Goal: Navigation & Orientation: Find specific page/section

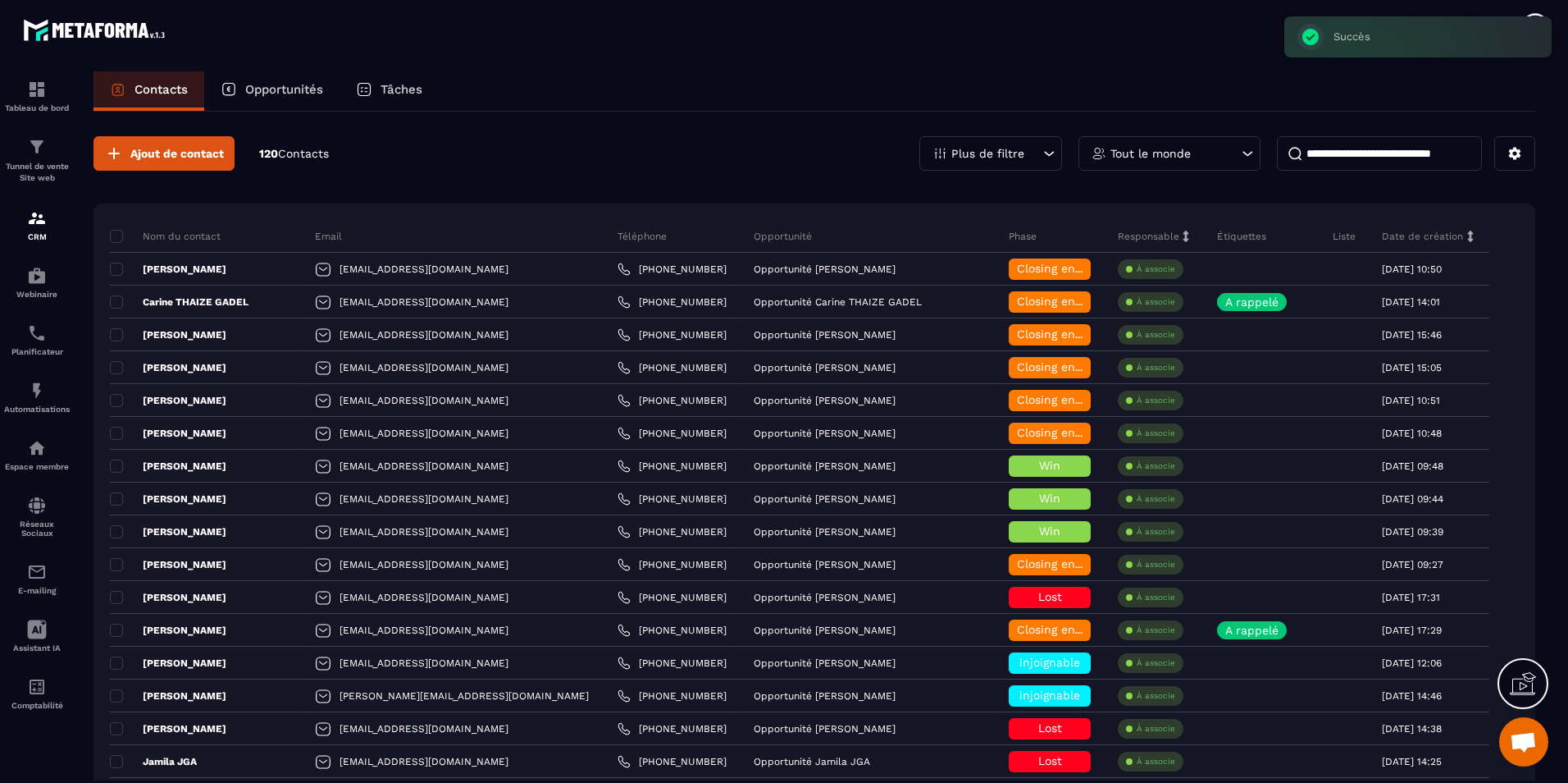
scroll to position [3328, 0]
click at [40, 461] on div "Espace membre" at bounding box center [36, 454] width 65 height 33
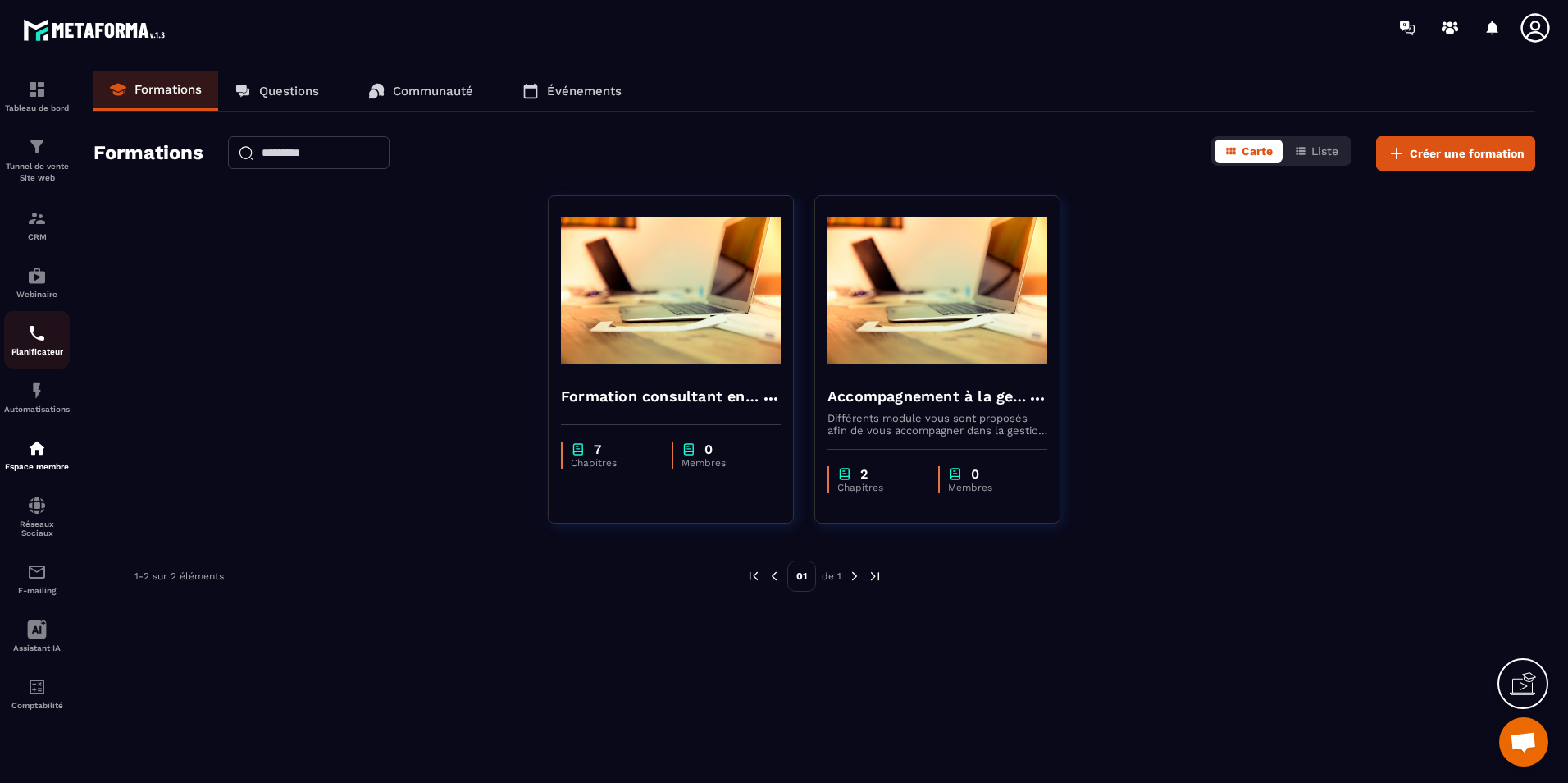
click at [29, 339] on img at bounding box center [37, 333] width 19 height 19
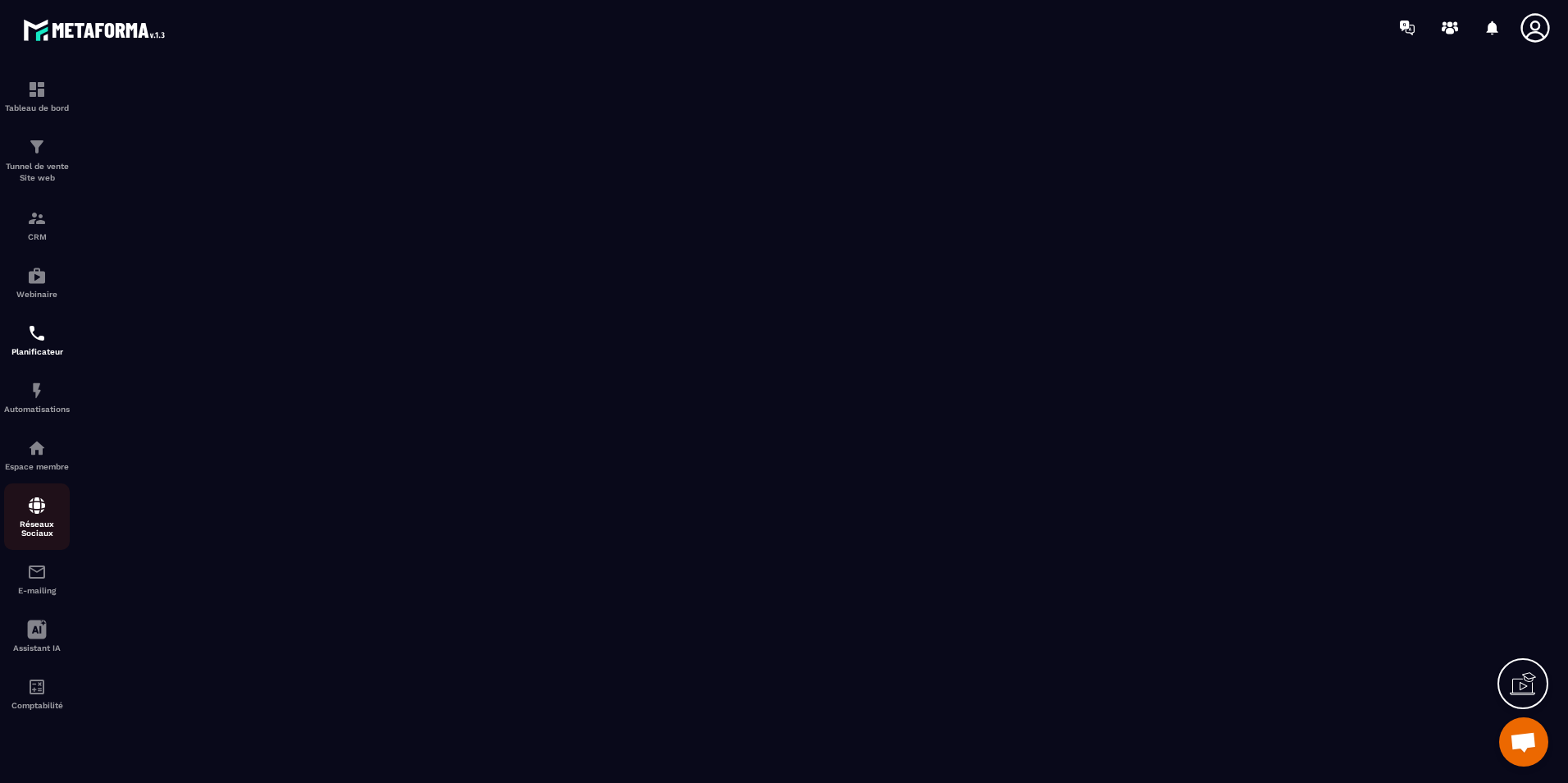
click at [38, 517] on div "Réseaux Sociaux" at bounding box center [36, 516] width 65 height 42
click at [42, 223] on img at bounding box center [37, 218] width 19 height 19
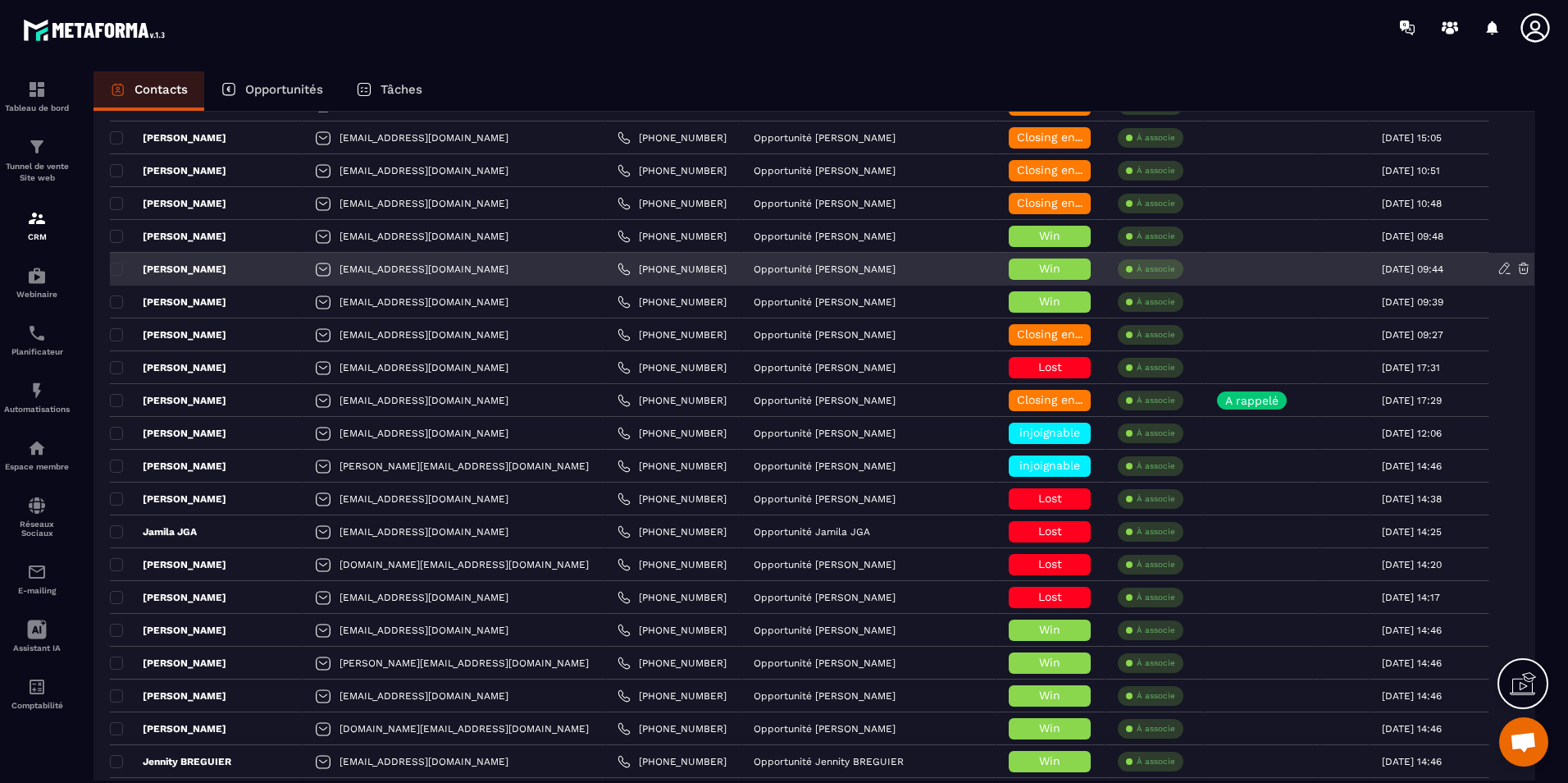
scroll to position [246, 0]
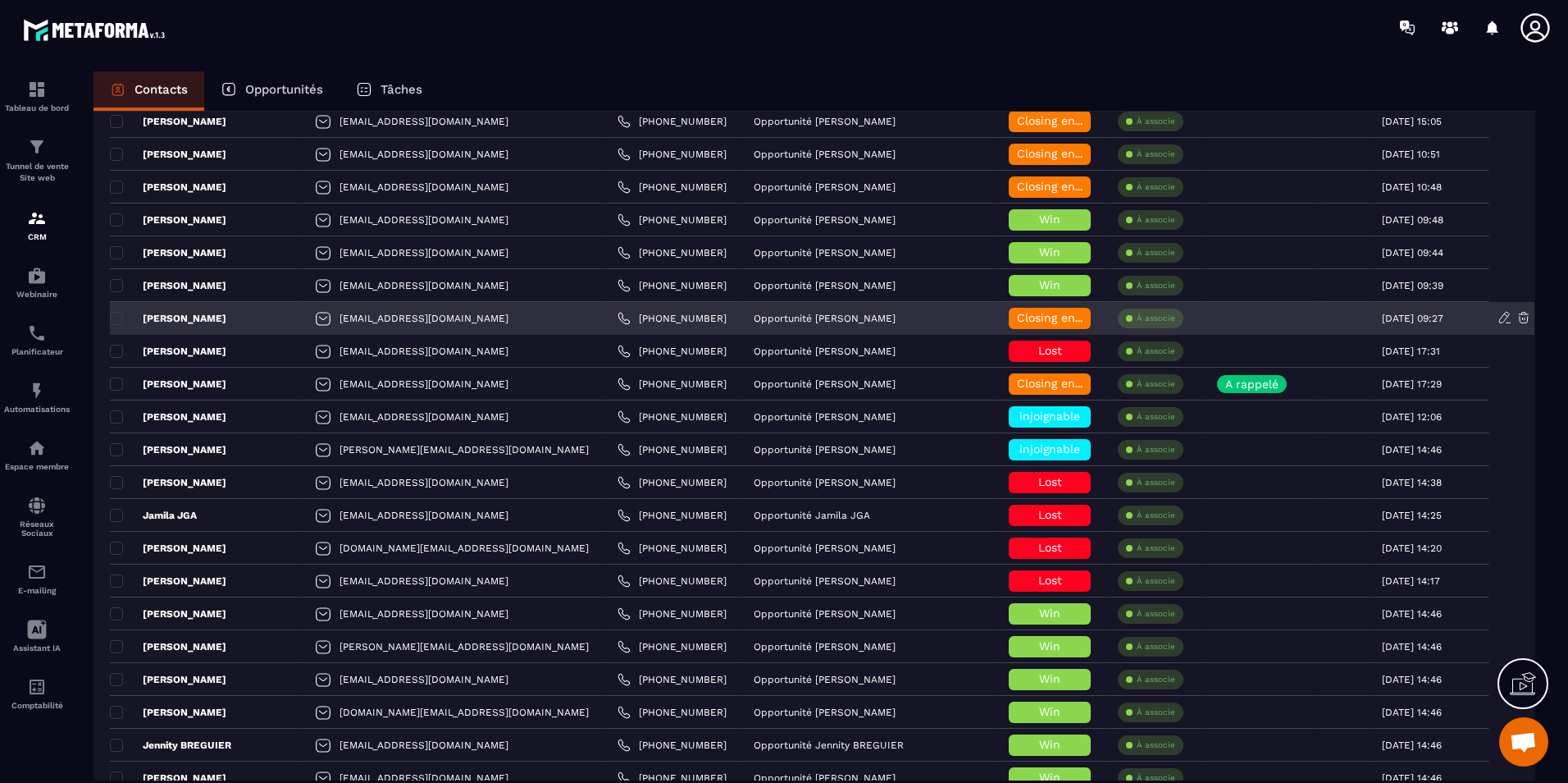
click at [225, 317] on div "[PERSON_NAME]" at bounding box center [206, 318] width 192 height 33
